Goal: Information Seeking & Learning: Learn about a topic

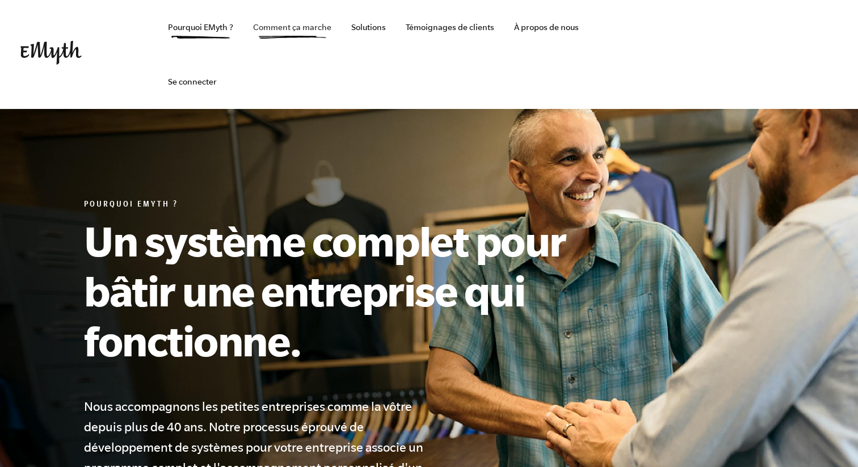
click at [306, 27] on font "Comment ça marche" at bounding box center [292, 27] width 78 height 9
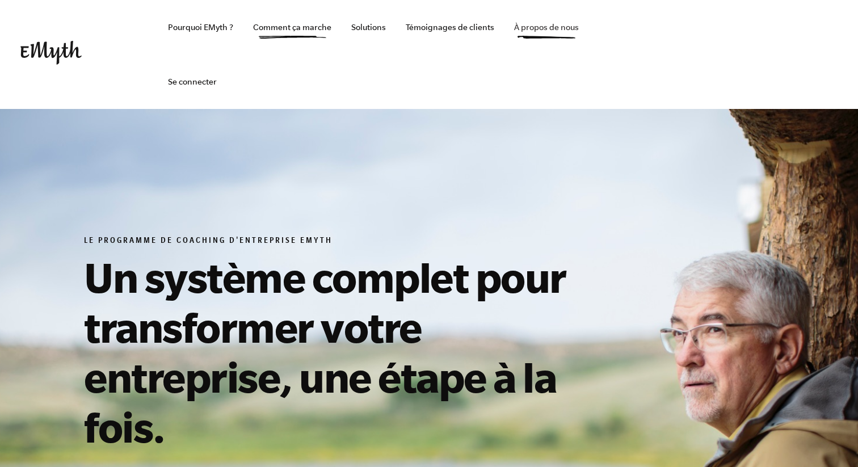
click at [533, 28] on font "À propos de nous" at bounding box center [546, 27] width 65 height 9
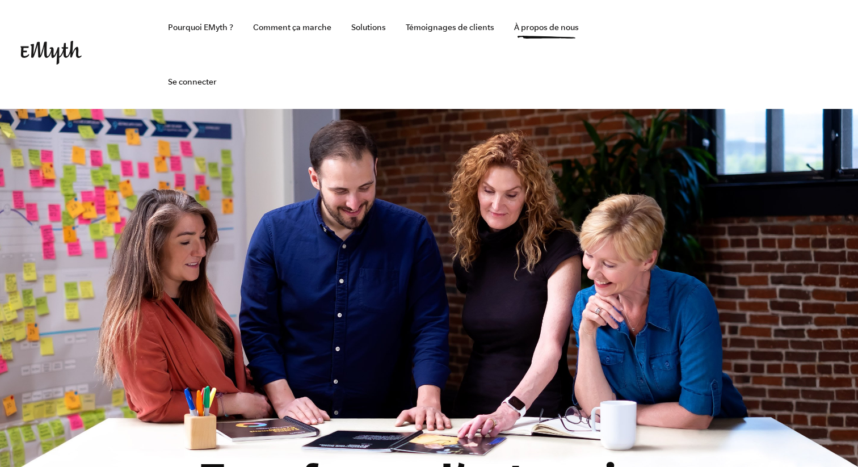
click at [56, 49] on img at bounding box center [50, 53] width 61 height 24
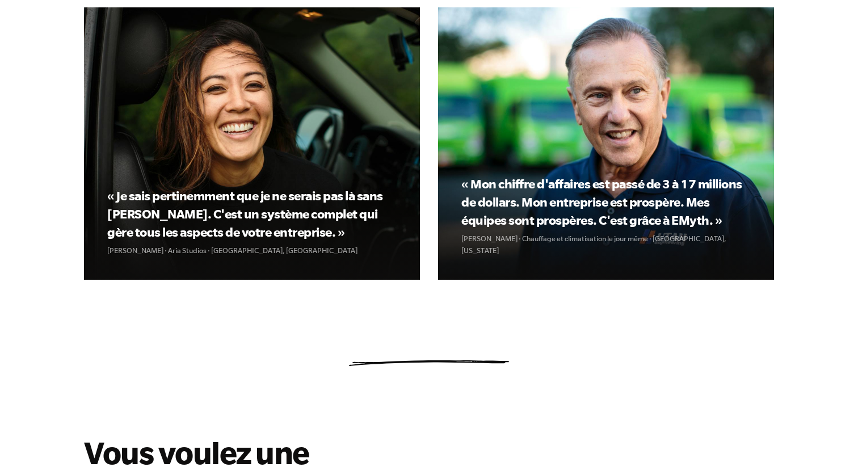
scroll to position [1697, 0]
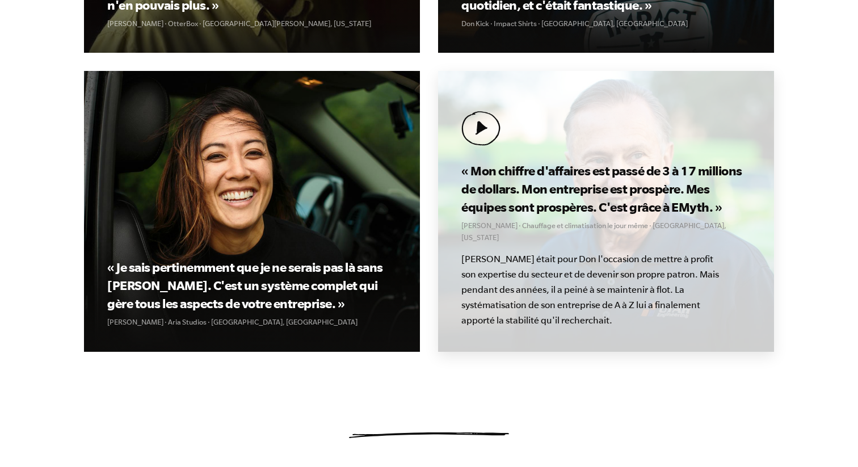
click at [622, 208] on font "« Mon chiffre d'affaires est passé de 3 à 17 millions de dollars. Mon entrepris…" at bounding box center [602, 189] width 281 height 51
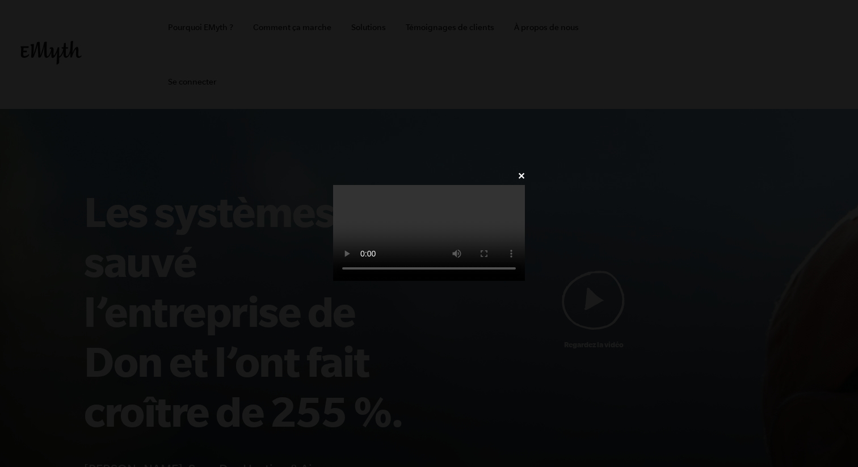
scroll to position [42, 0]
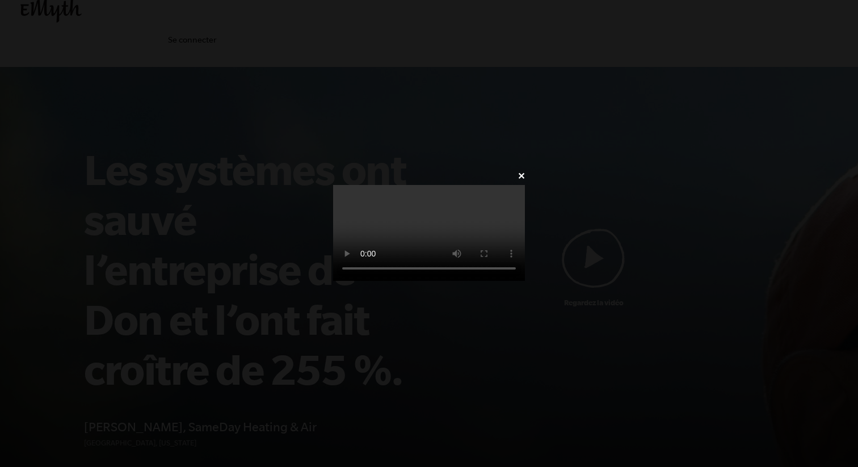
click at [333, 212] on video at bounding box center [429, 233] width 192 height 96
